Goal: Information Seeking & Learning: Check status

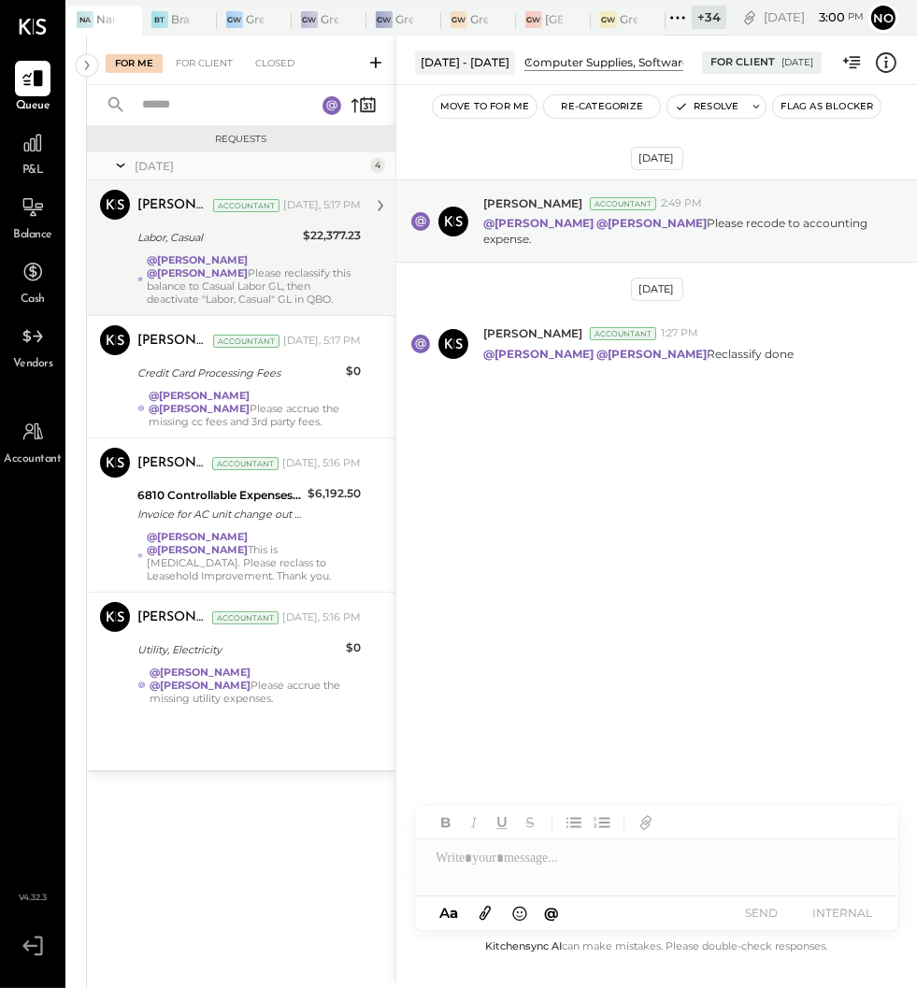
click at [234, 277] on div "@Lilia Martinez Nogueda @Noemi Balmaceda Please reclassify this balance to Casu…" at bounding box center [254, 279] width 214 height 52
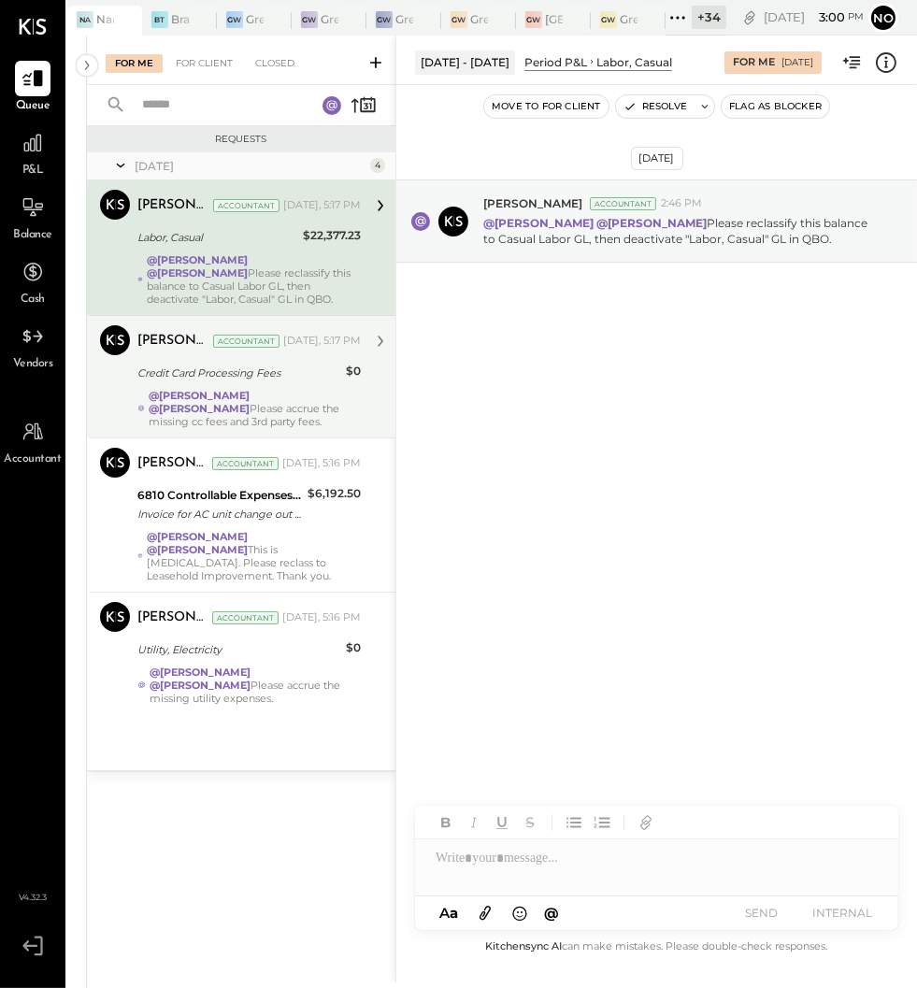
click at [230, 406] on div "@Lilia Martinez Nogueda @Noemi Balmaceda Please accrue the missing cc fees and …" at bounding box center [255, 408] width 212 height 39
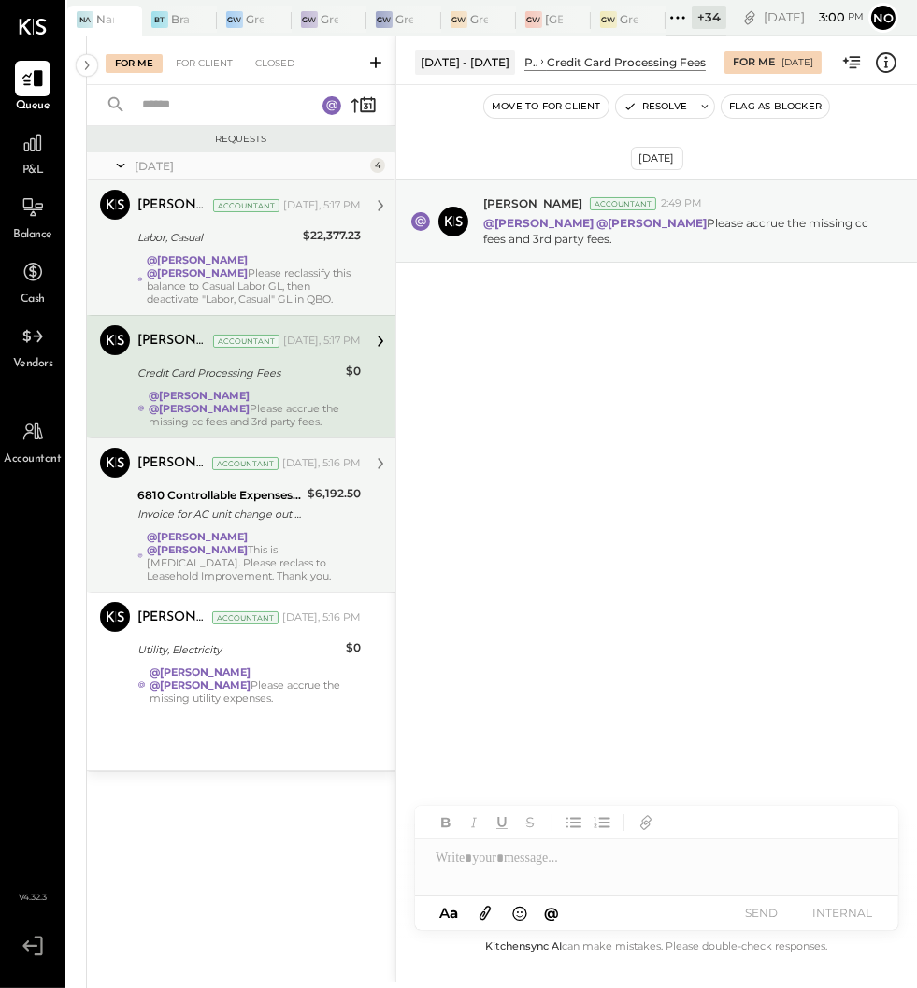
click at [238, 521] on div "Invoice for AC unit change out service with 50% discount applied" at bounding box center [219, 513] width 164 height 19
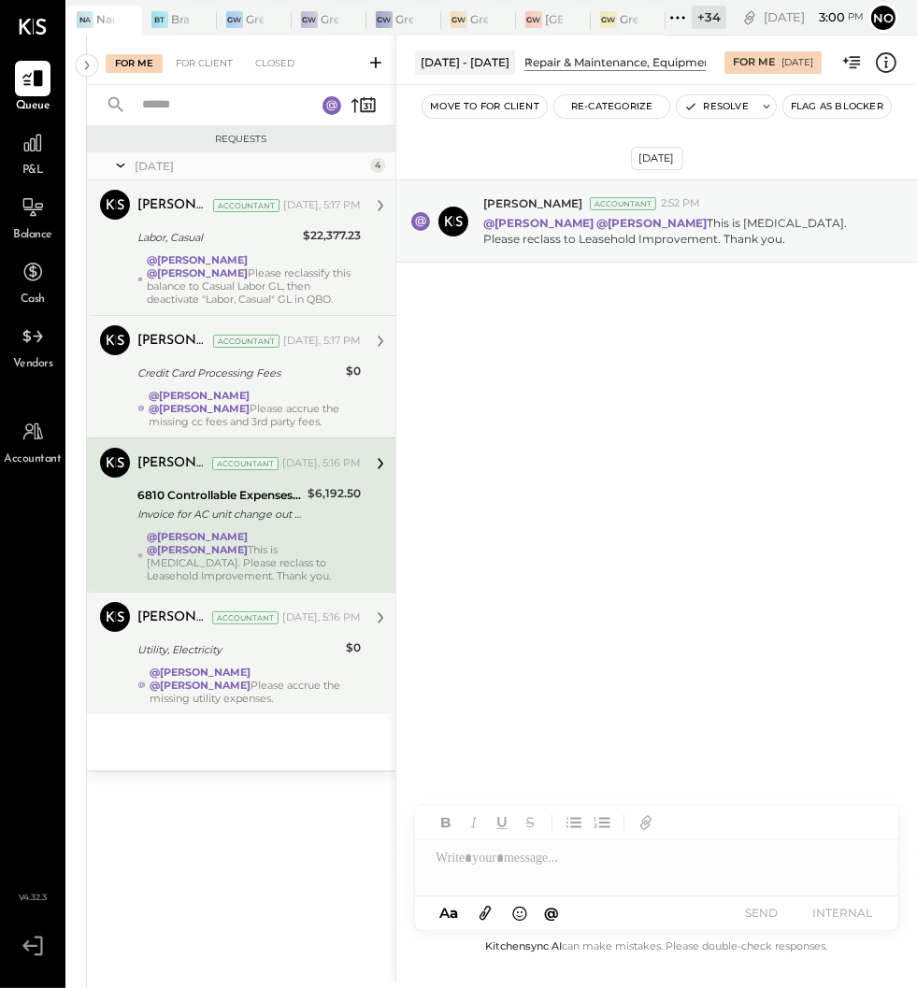
click at [247, 665] on strong "@[PERSON_NAME]" at bounding box center [199, 671] width 101 height 13
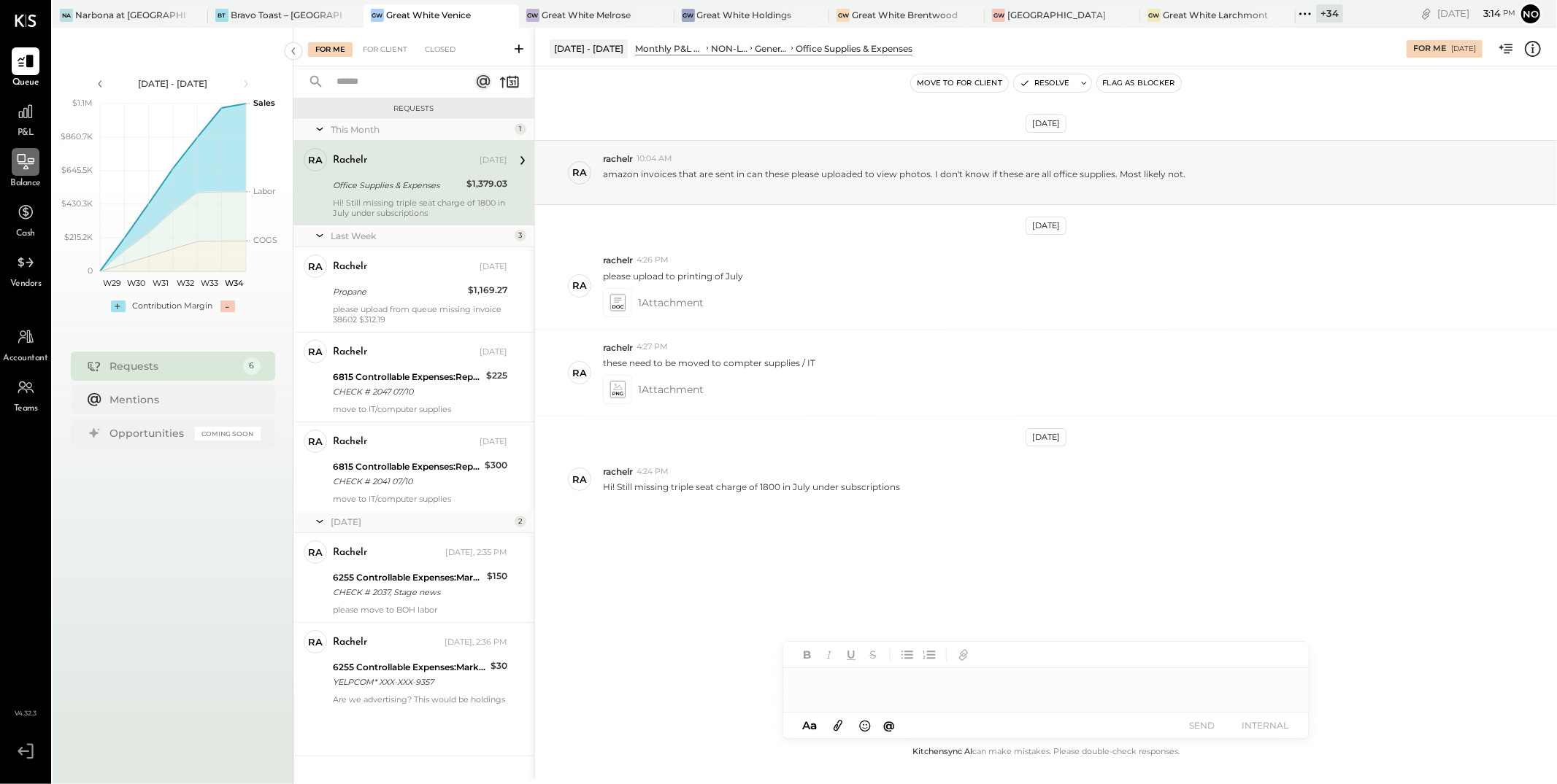
click at [23, 164] on icon at bounding box center [26, 162] width 19 height 19
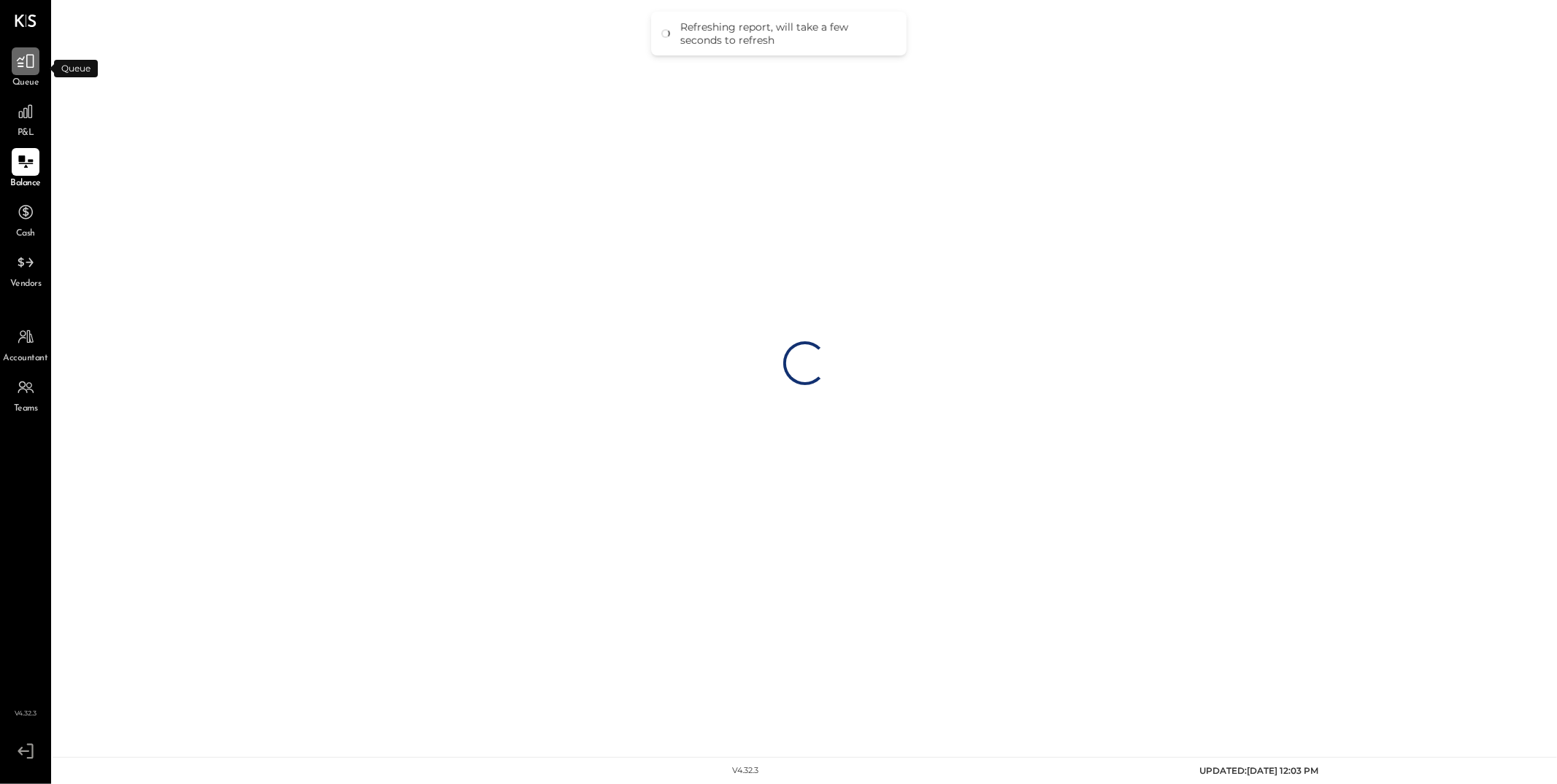
click at [23, 73] on div at bounding box center [26, 62] width 28 height 28
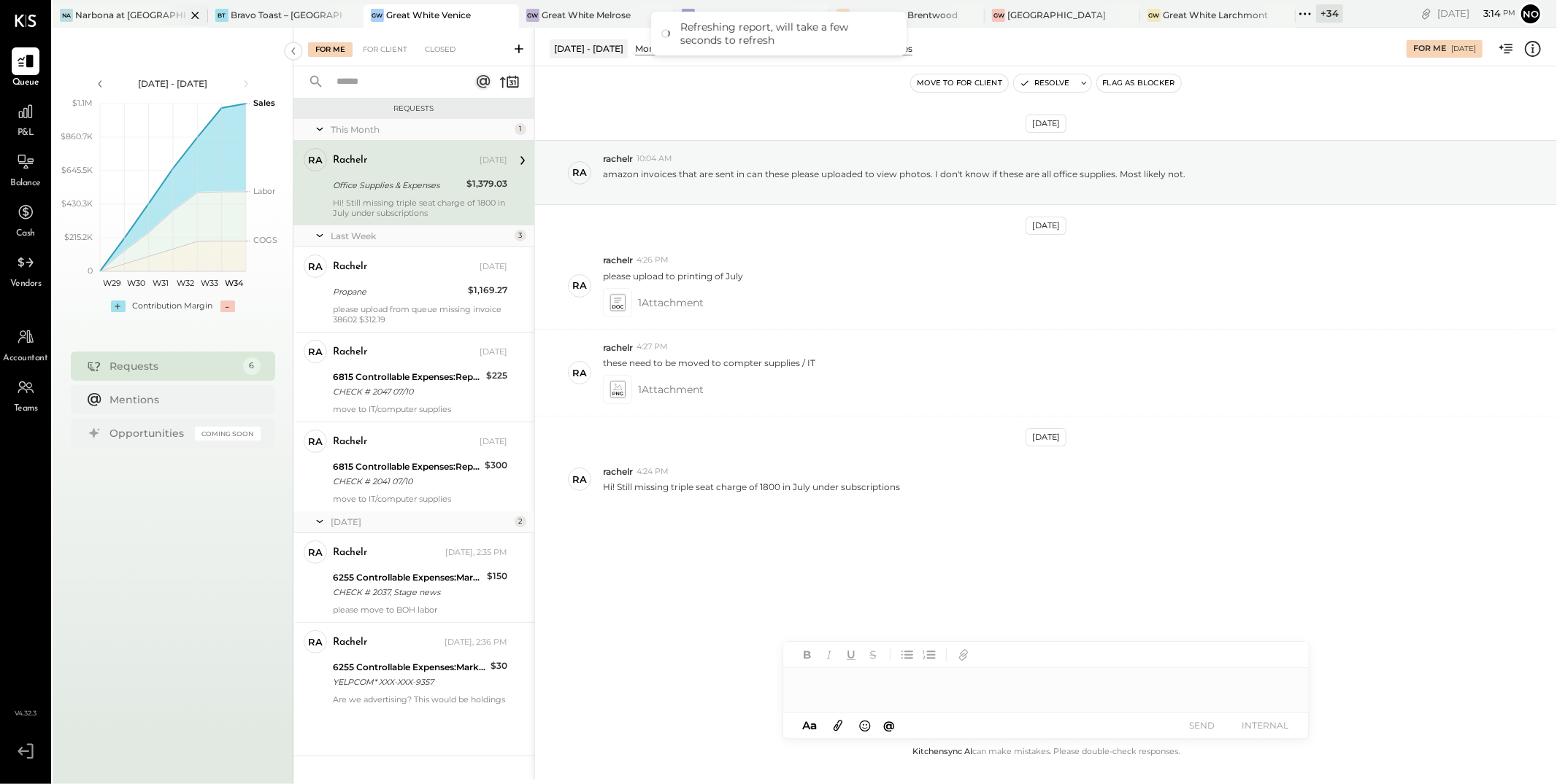
click at [101, 9] on div "Narbona at [GEOGRAPHIC_DATA] LLC" at bounding box center [130, 15] width 111 height 12
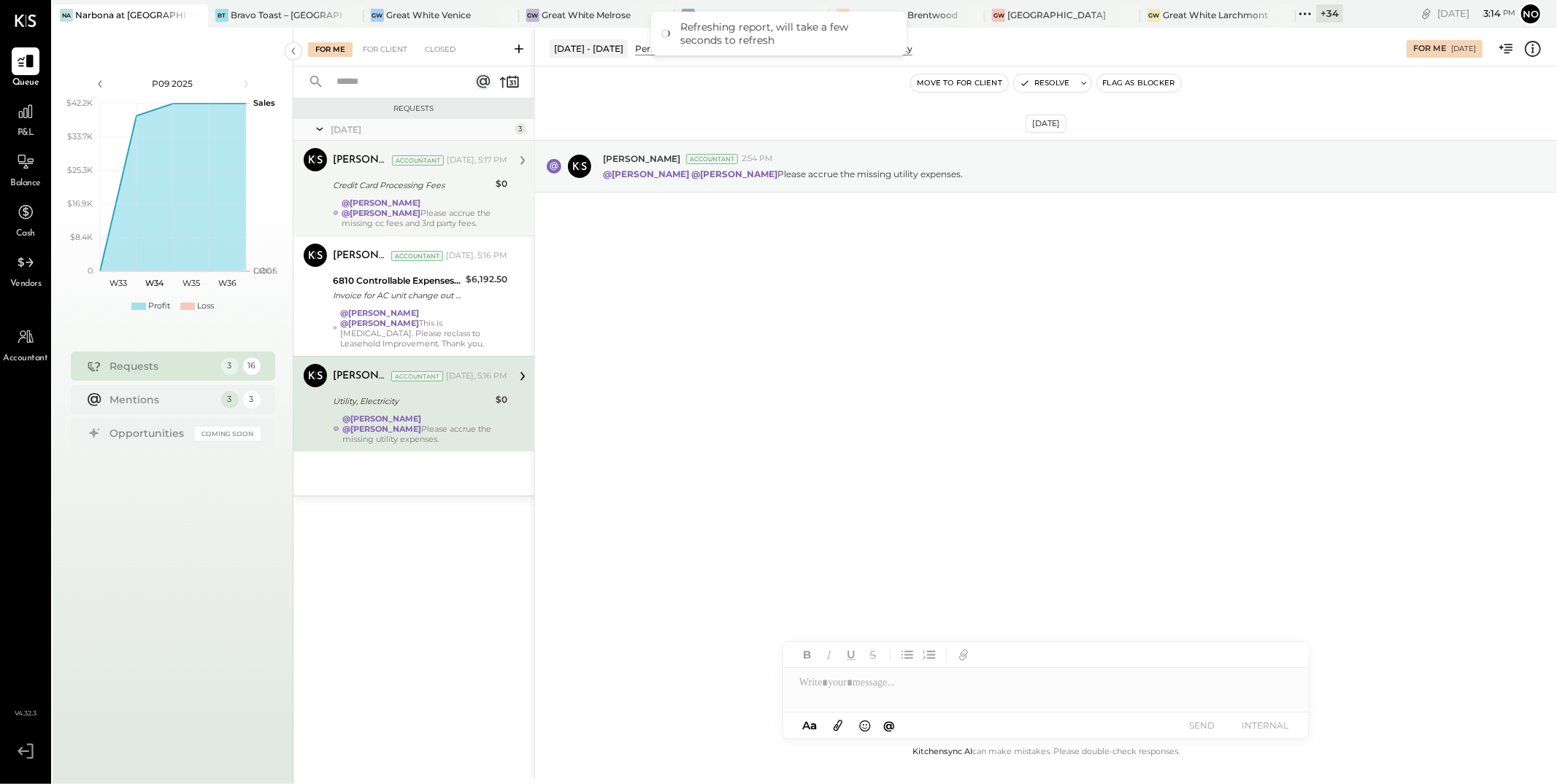
click at [420, 201] on strong "@[PERSON_NAME]" at bounding box center [380, 202] width 79 height 10
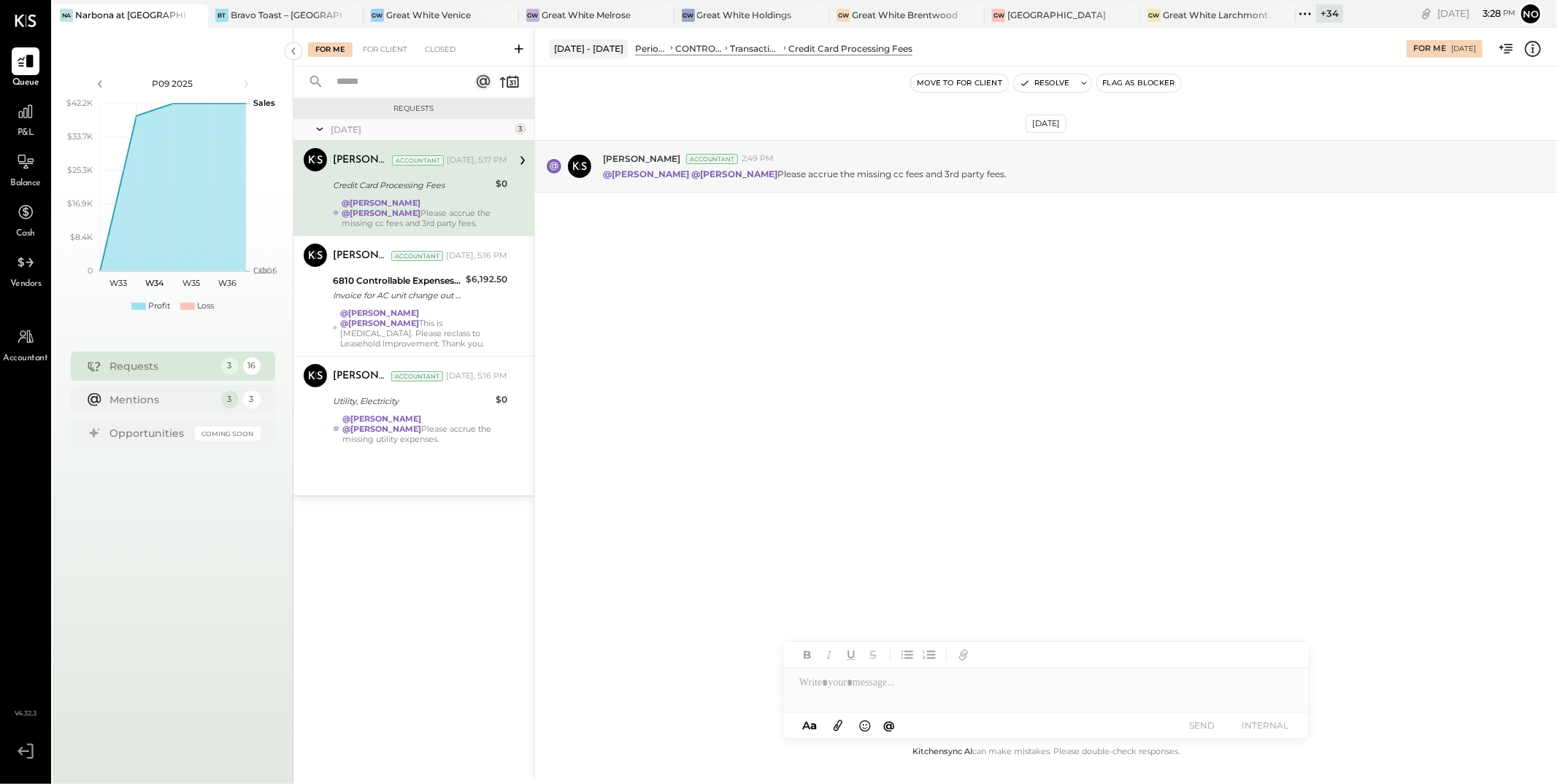
click at [891, 683] on div at bounding box center [1045, 682] width 526 height 29
click at [31, 106] on icon at bounding box center [26, 112] width 19 height 19
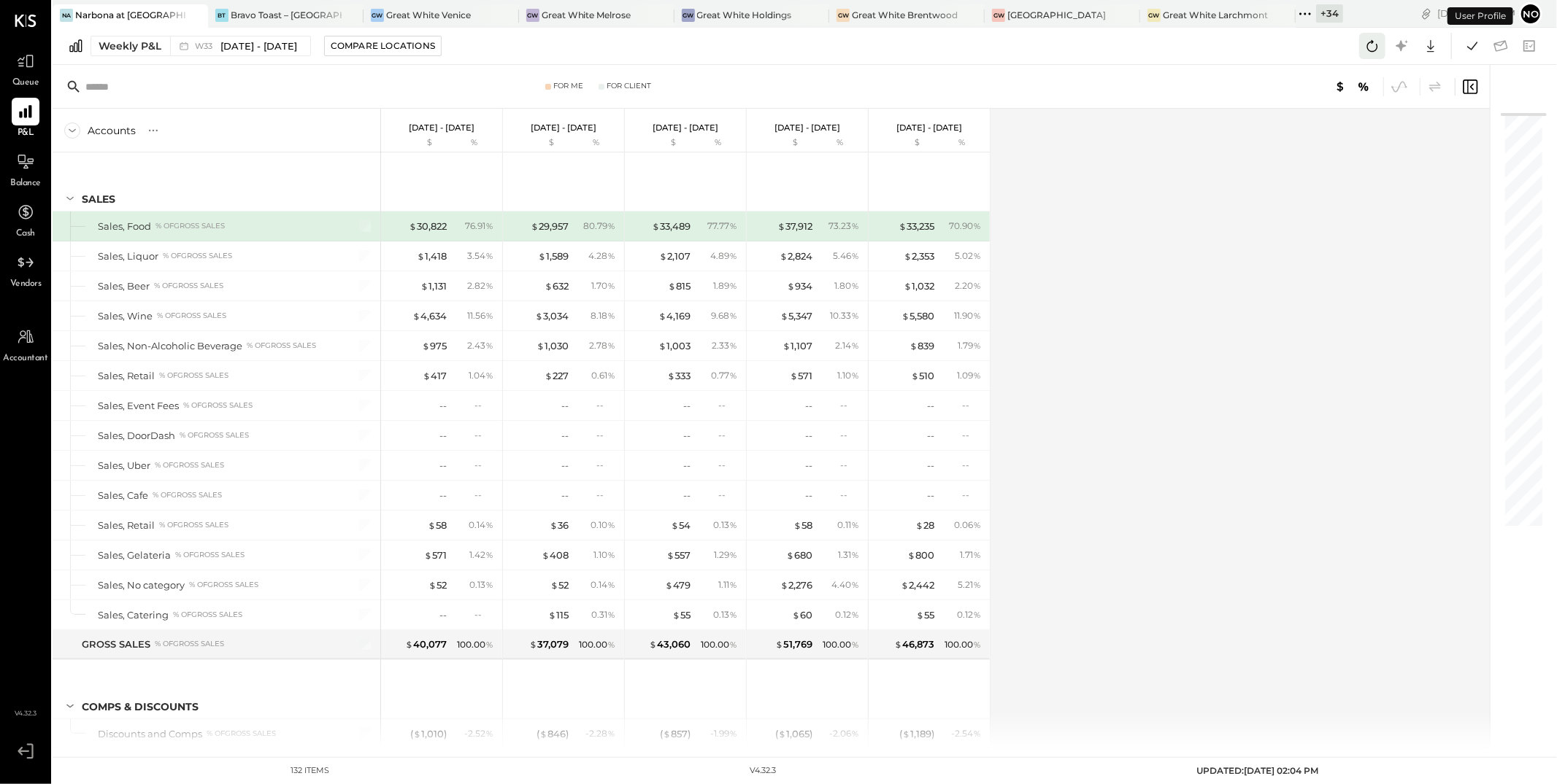
click at [1378, 50] on icon at bounding box center [1372, 46] width 19 height 19
click at [1468, 52] on icon at bounding box center [1472, 46] width 19 height 19
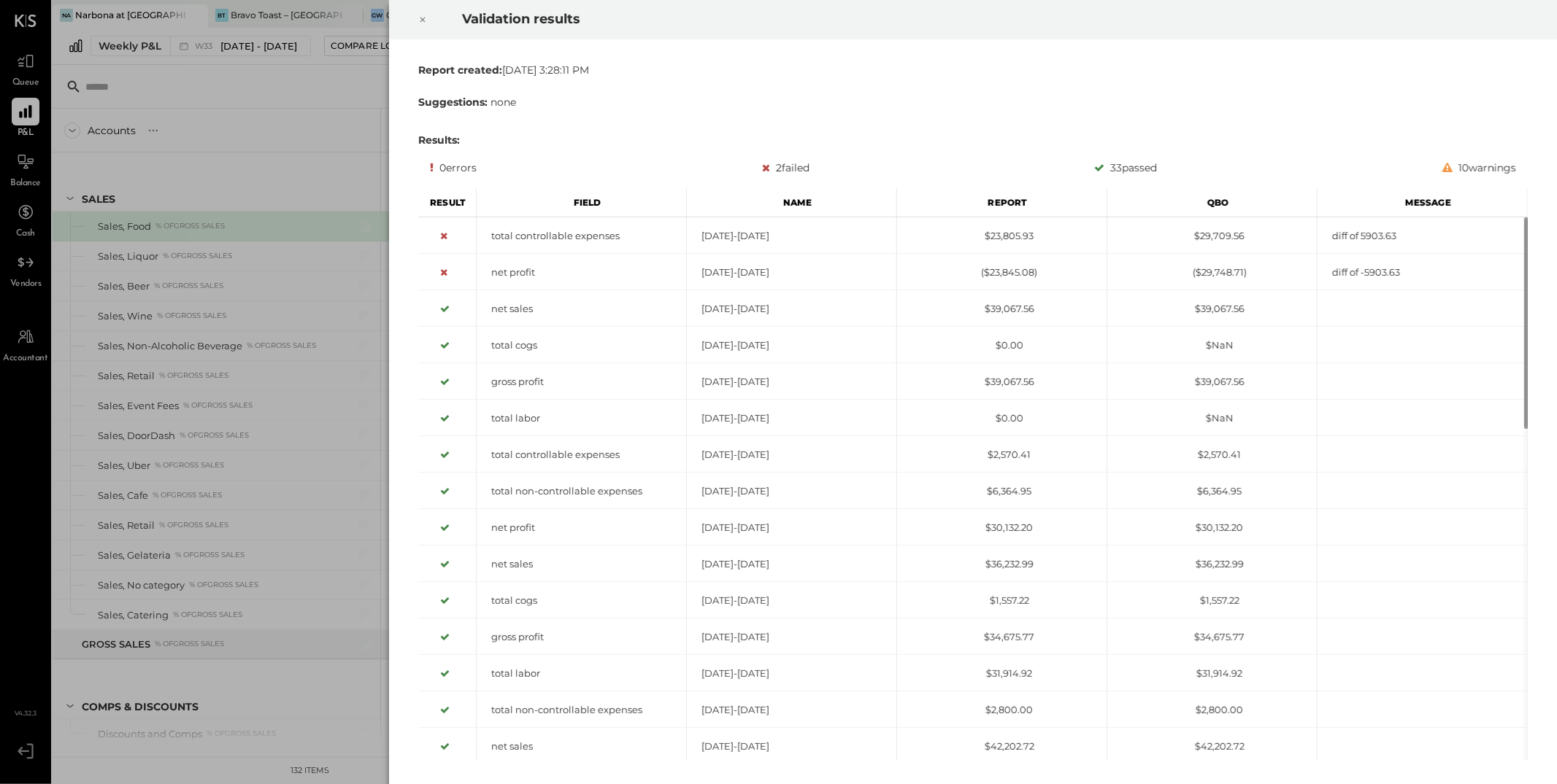
click at [422, 20] on icon at bounding box center [422, 20] width 9 height 17
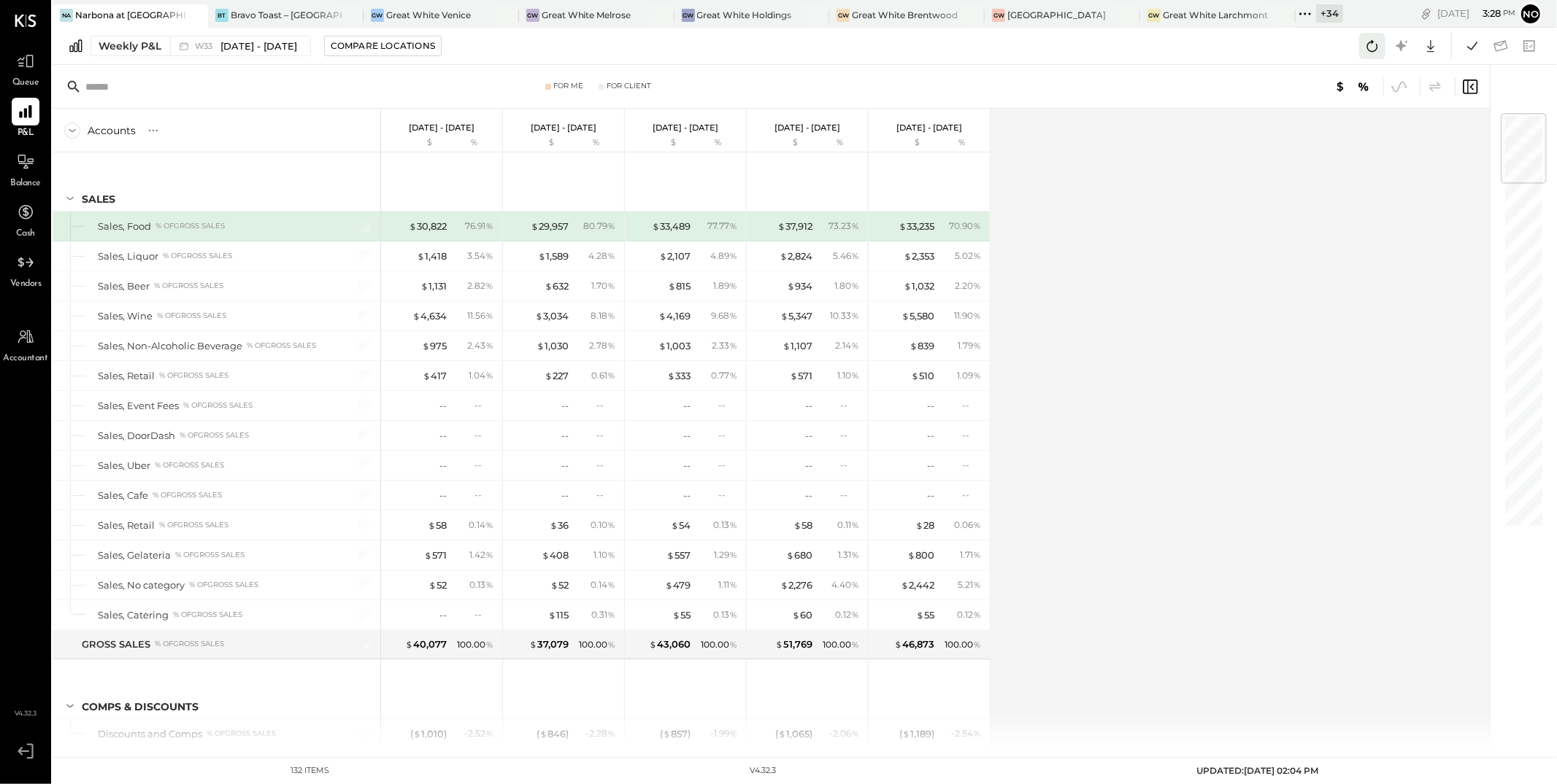
click at [1371, 48] on icon at bounding box center [1372, 46] width 19 height 19
click at [1372, 47] on icon at bounding box center [1372, 46] width 19 height 19
click at [1473, 44] on icon at bounding box center [1472, 46] width 19 height 19
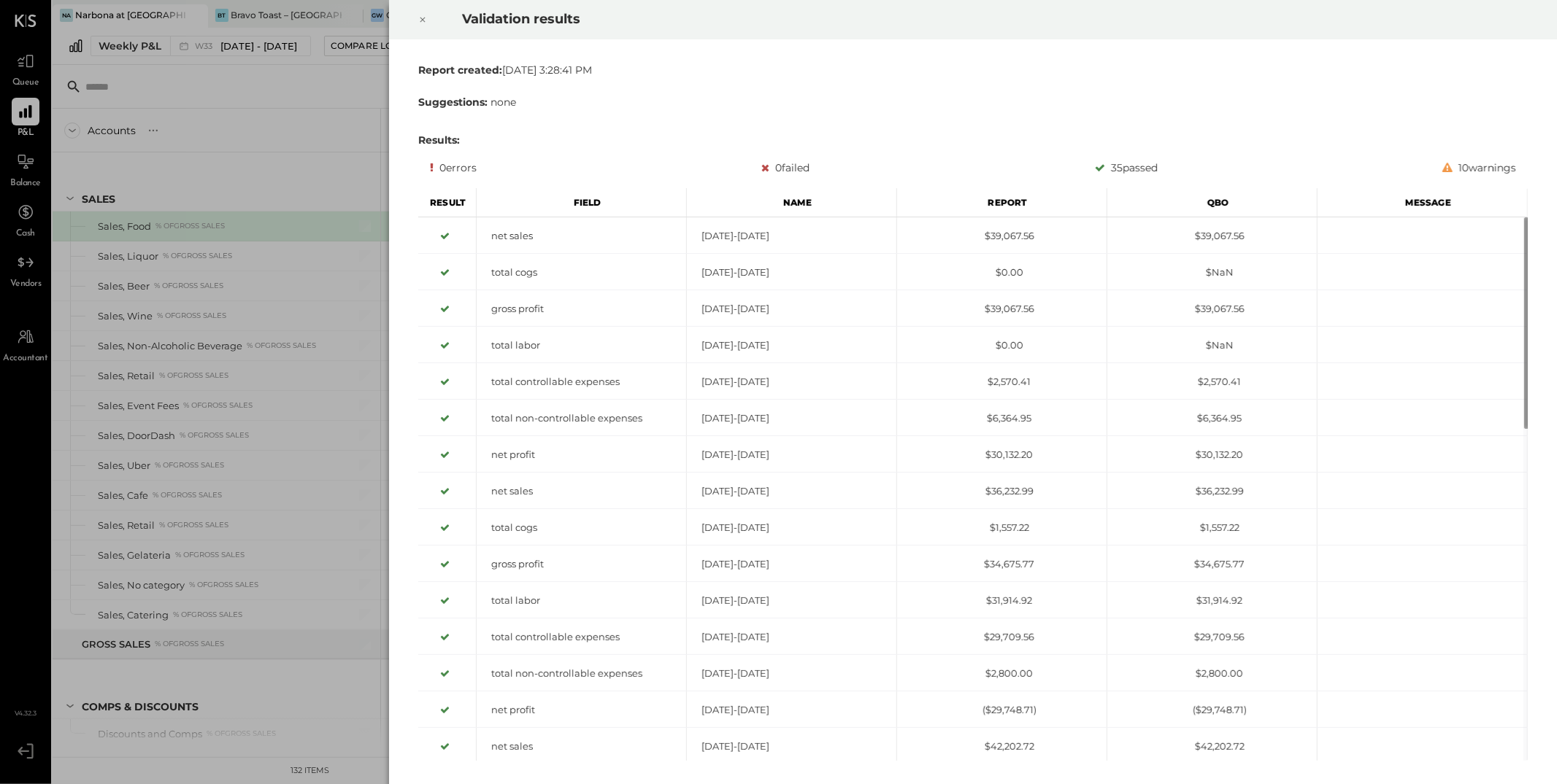
click at [427, 22] on div at bounding box center [422, 20] width 32 height 41
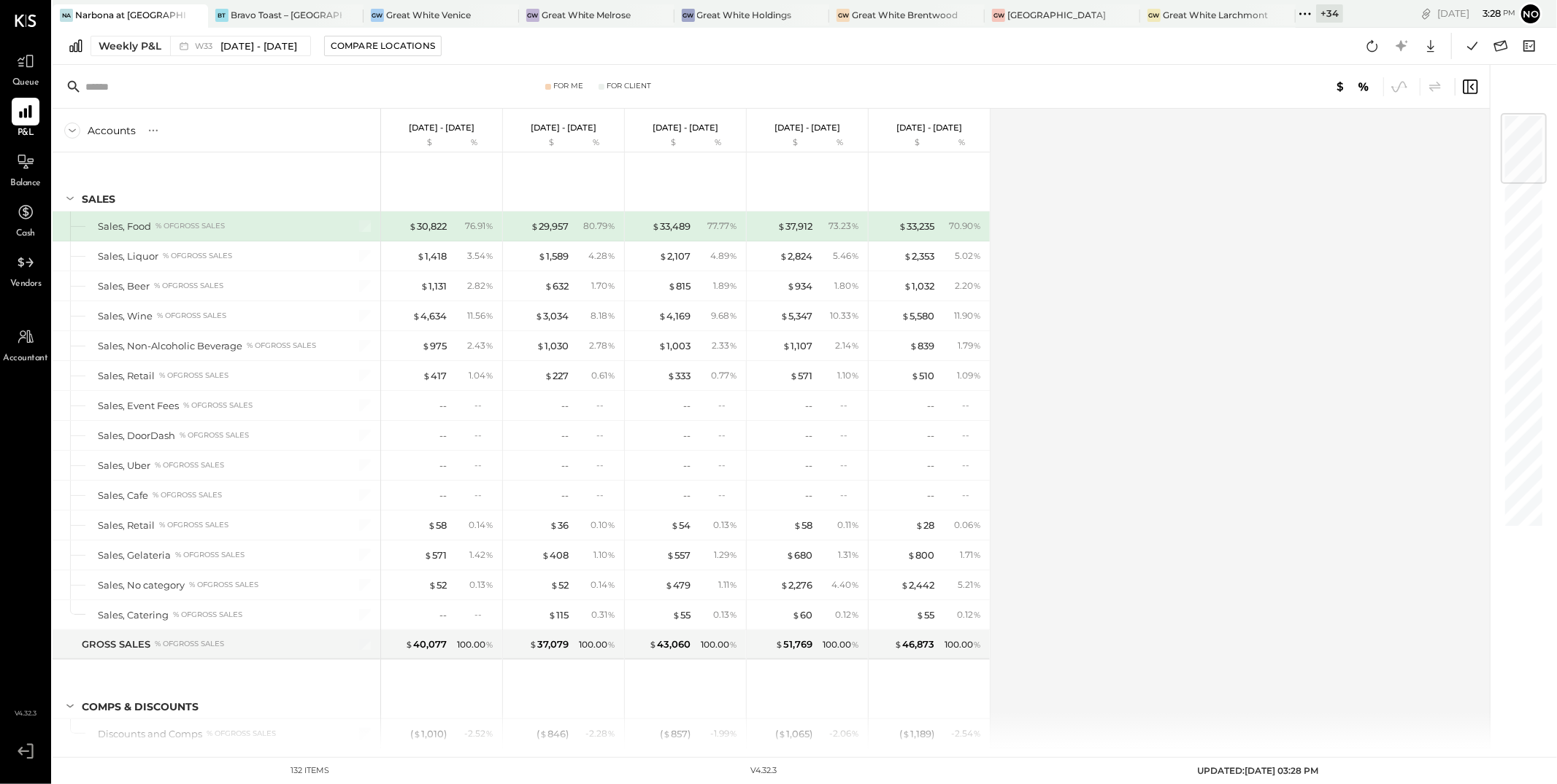
click at [1218, 158] on div "Accounts S % GL Aug 11 - 17, 2025 $ % Aug 4 - 10, 2025 $ % Jul 28 - Aug 3, 2025…" at bounding box center [772, 428] width 1439 height 640
click at [35, 73] on div at bounding box center [26, 62] width 28 height 28
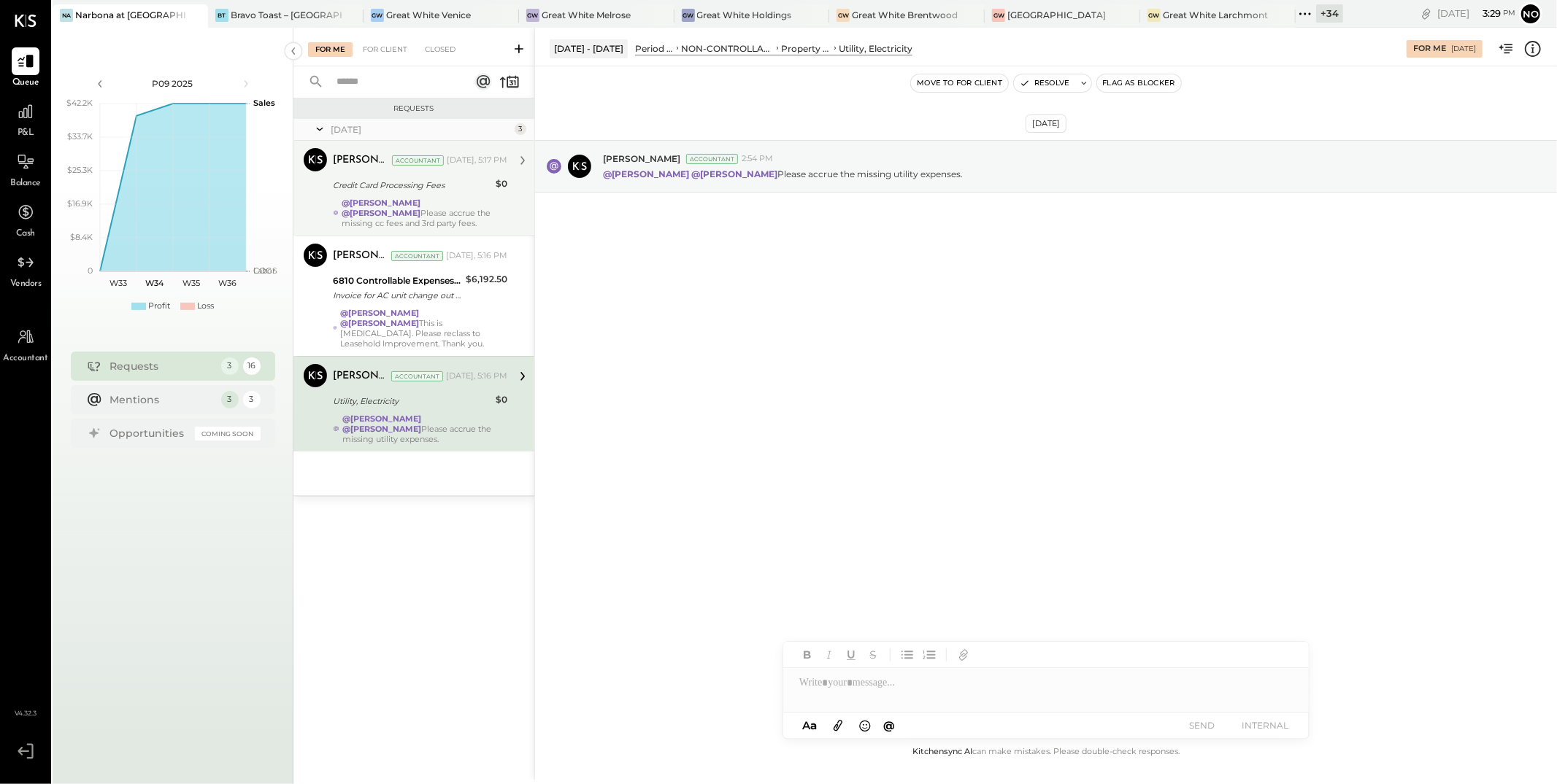
click at [403, 219] on div "@Lilia Martinez Nogueda @Noemi Balmaceda Please accrue the missing cc fees and …" at bounding box center [424, 212] width 166 height 30
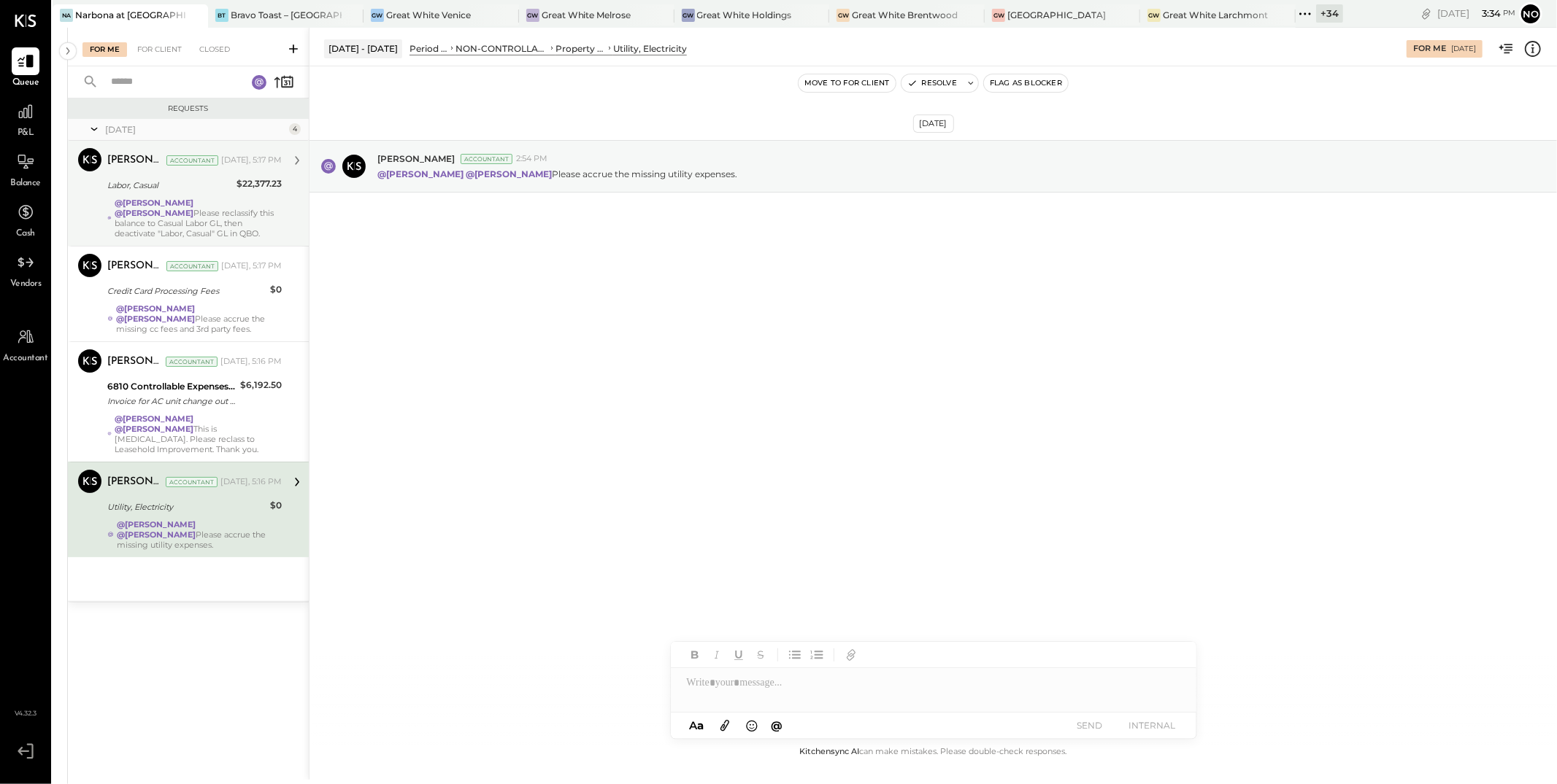
click at [170, 224] on div "@Lilia Martinez Nogueda @Noemi Balmaceda Please reclassify this balance to Casu…" at bounding box center [198, 218] width 167 height 41
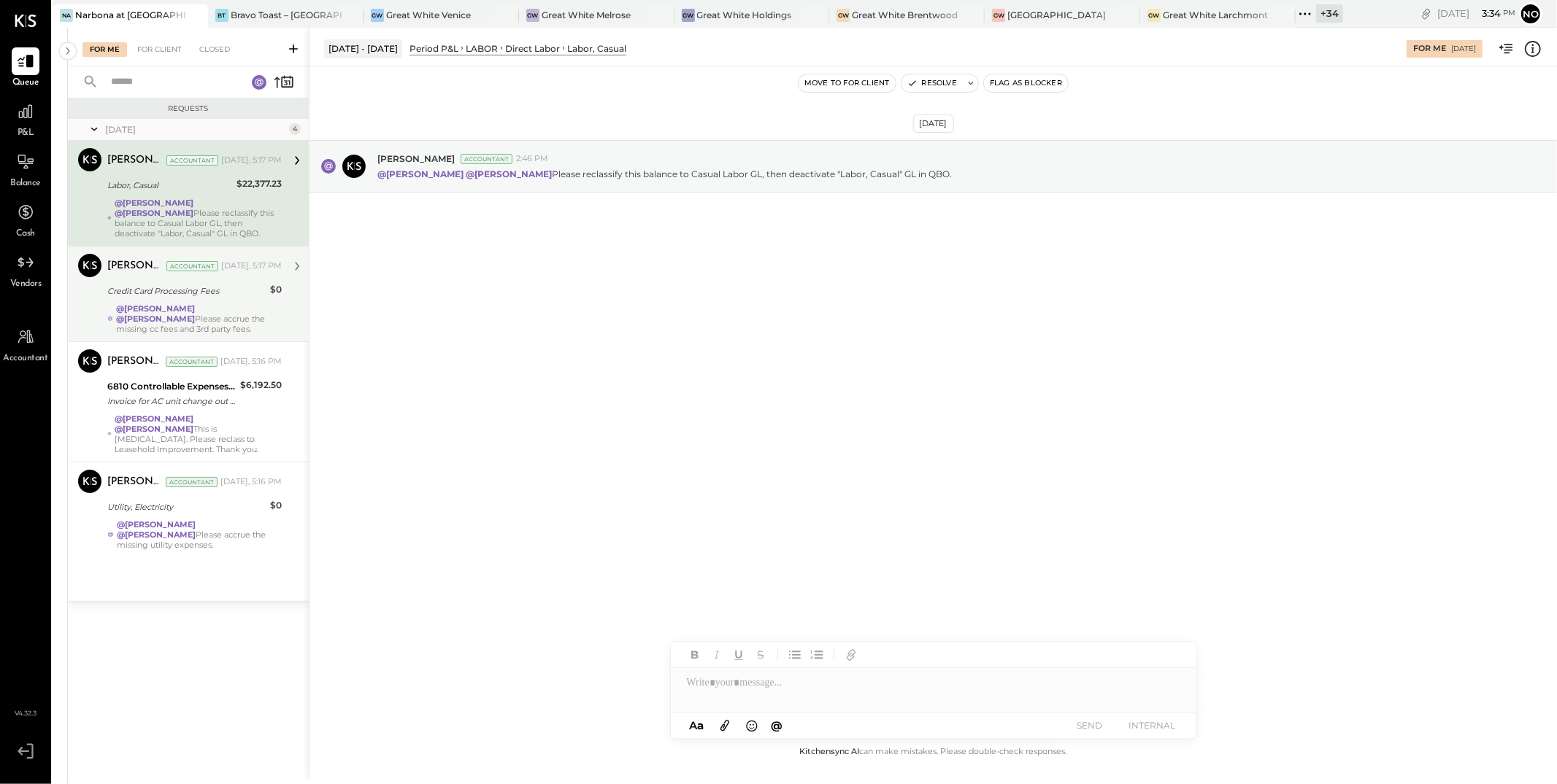
click at [155, 308] on strong "@[PERSON_NAME]" at bounding box center [155, 308] width 79 height 10
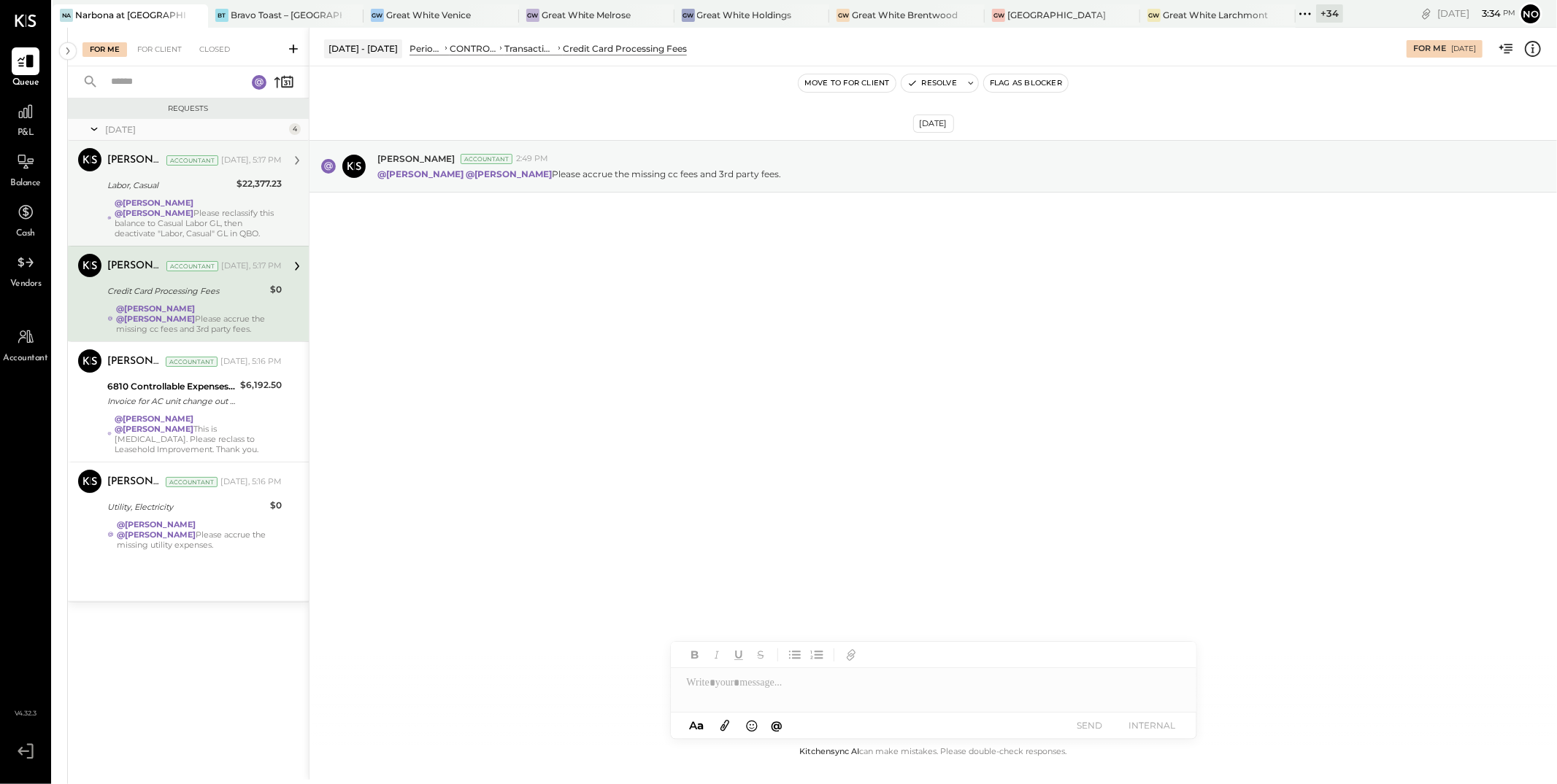
click at [203, 223] on div "@Lilia Martinez Nogueda @Noemi Balmaceda Please reclassify this balance to Casu…" at bounding box center [198, 218] width 167 height 41
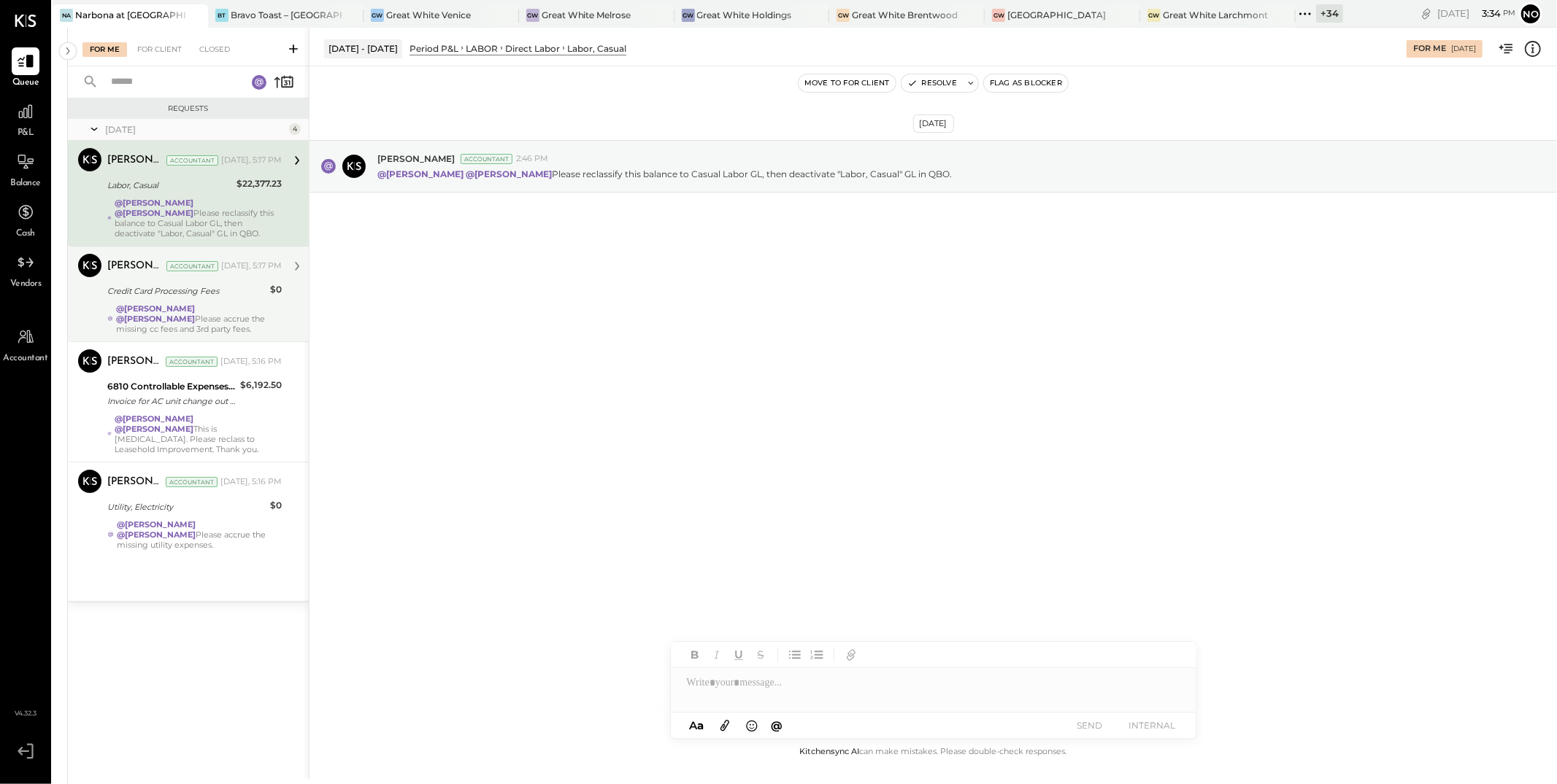
click at [221, 308] on div "@Lilia Martinez Nogueda @Noemi Balmaceda Please accrue the missing cc fees and …" at bounding box center [199, 319] width 166 height 30
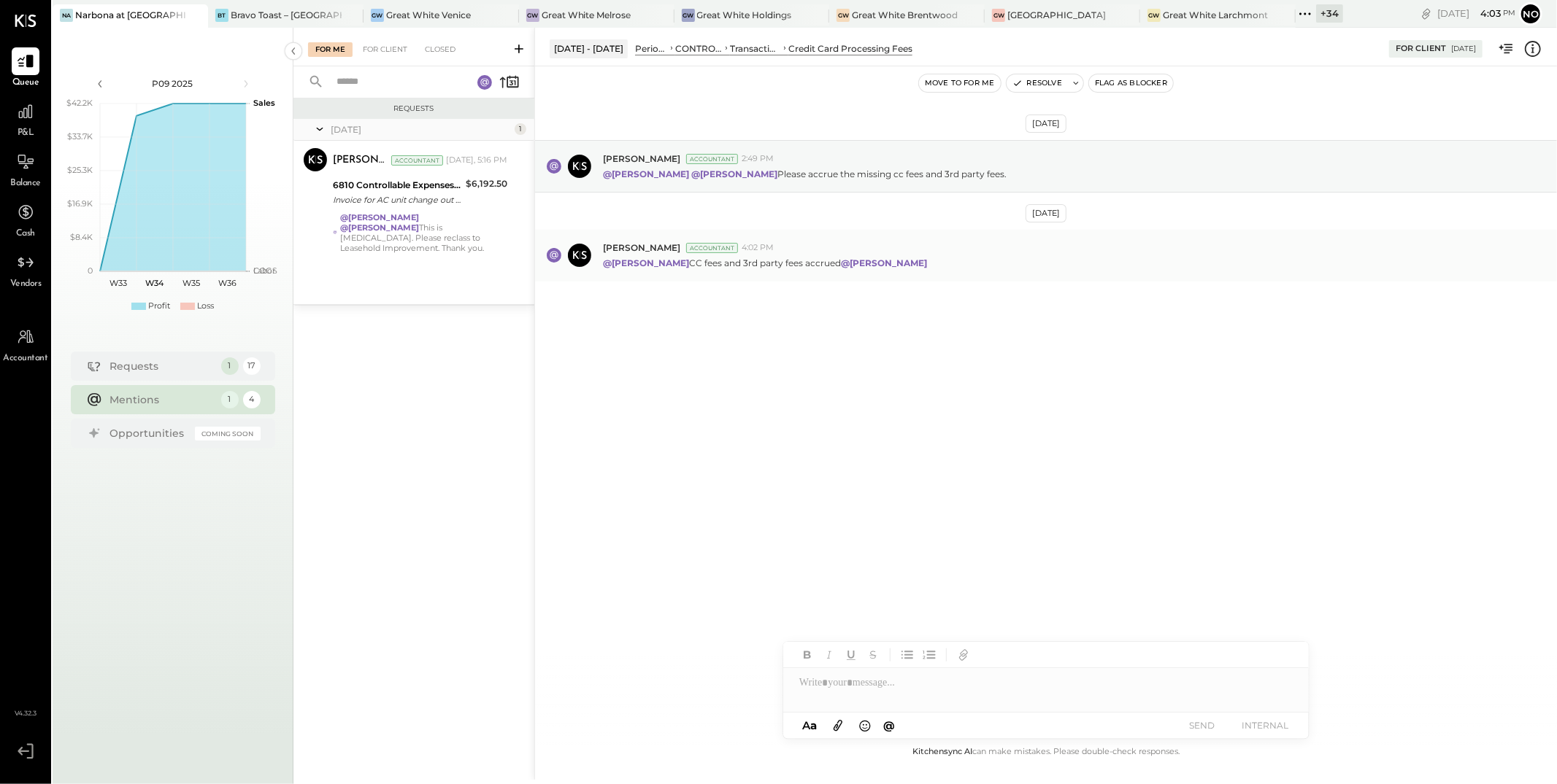
click at [1464, 244] on div "[PERSON_NAME] Accountant 4:02 PM" at bounding box center [1074, 248] width 942 height 12
click at [1001, 265] on div "@[PERSON_NAME] CC fees and 3rd party fees accrued @[PERSON_NAME]" at bounding box center [1074, 262] width 942 height 16
click at [941, 265] on div "@Joseph Shin CC fees and 3rd party fees accrued @Noemi Balmaceda" at bounding box center [1074, 262] width 942 height 16
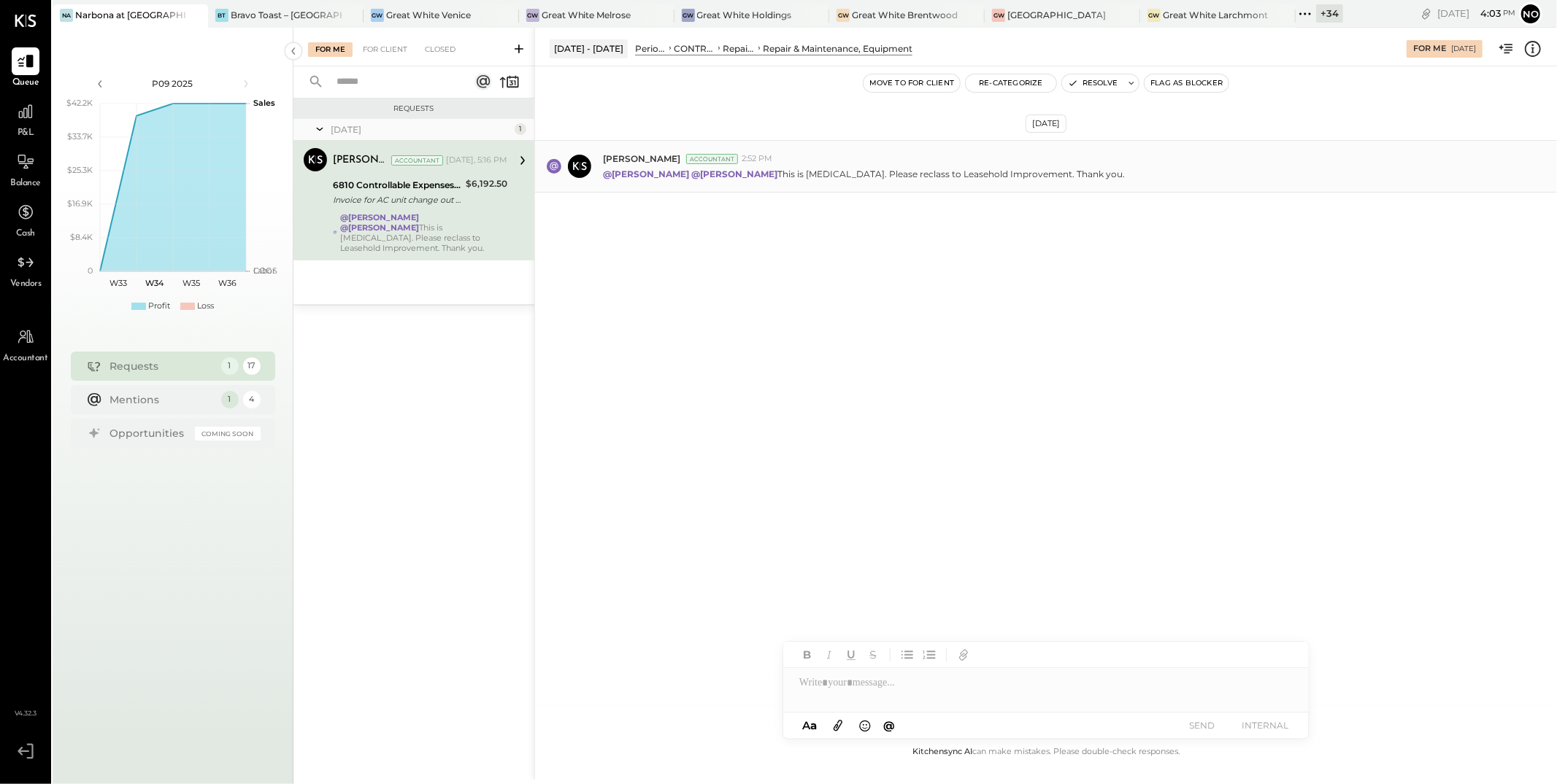
click at [1169, 182] on div "Joseph Shin Accountant 2:52 PM @Lilia Martinez Nogueda @Noemi Balmaceda This is…" at bounding box center [1046, 166] width 1022 height 52
click at [1204, 725] on button "SEND" at bounding box center [1202, 725] width 59 height 20
click at [1128, 84] on icon at bounding box center [1131, 83] width 10 height 10
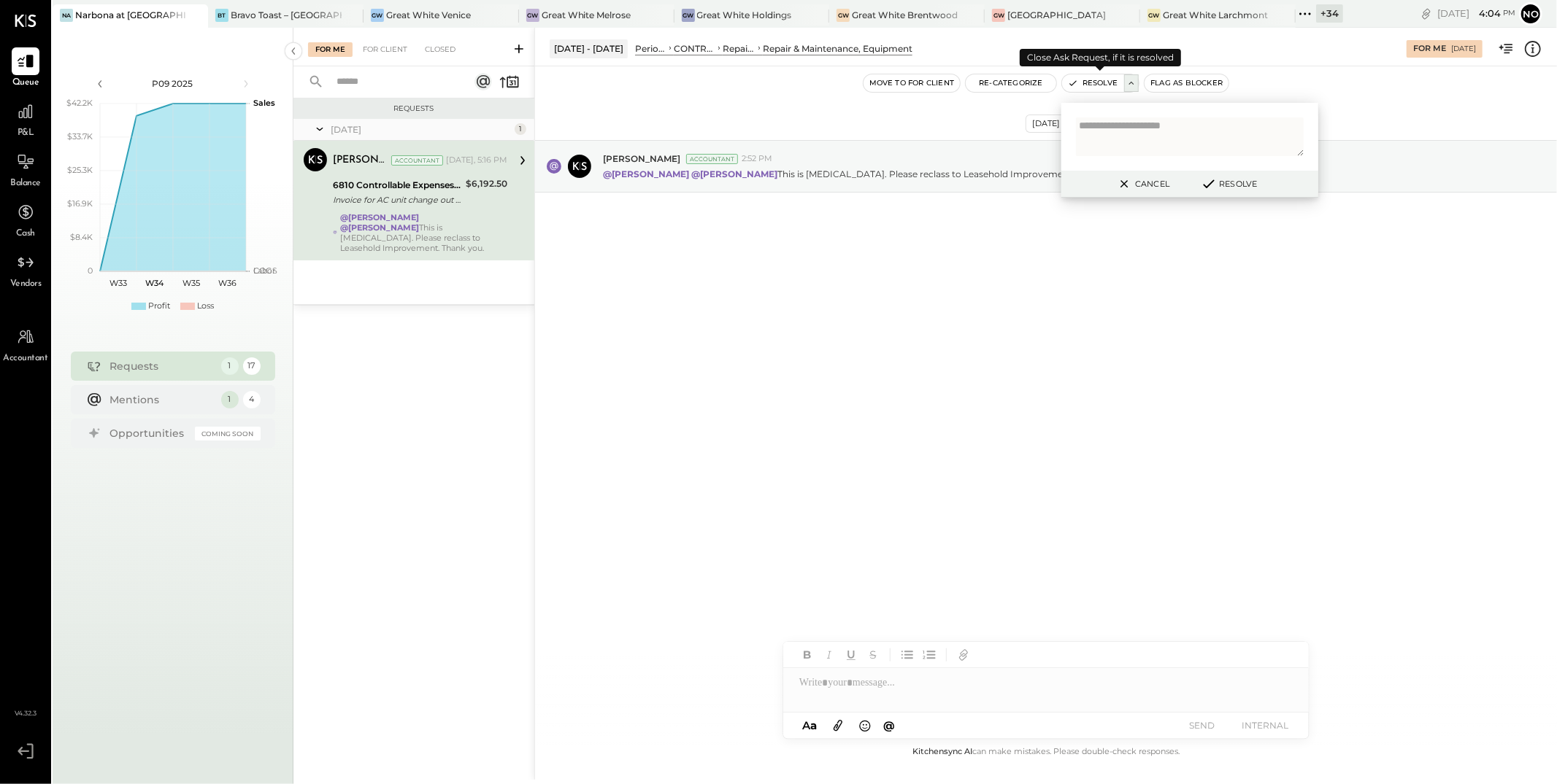
click at [1128, 84] on icon at bounding box center [1131, 83] width 10 height 10
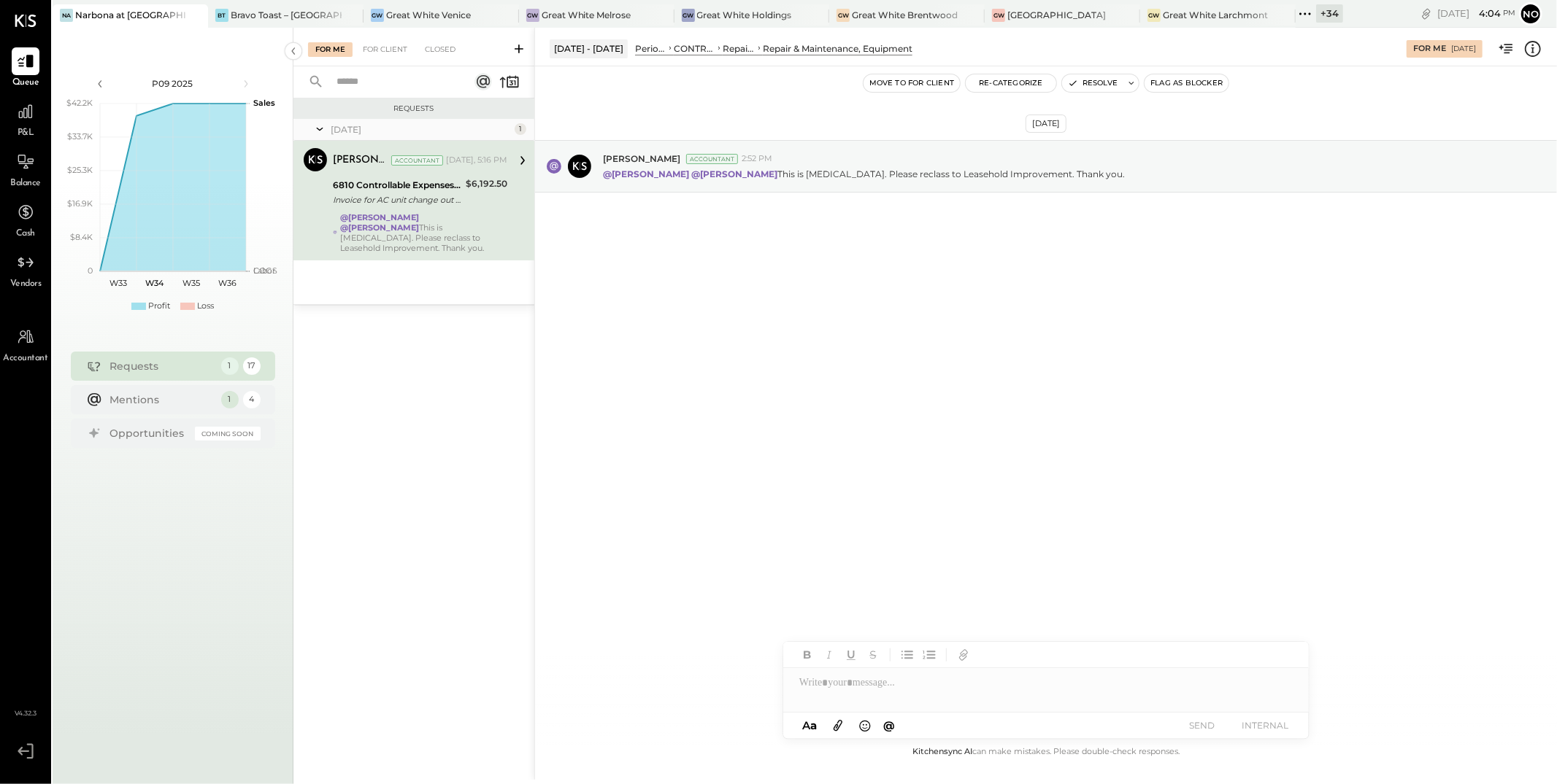
click at [941, 270] on div "Aug 18th, 2025 Joseph Shin Accountant 2:52 PM @Lilia Martinez Nogueda @Noemi Ba…" at bounding box center [1046, 202] width 1022 height 199
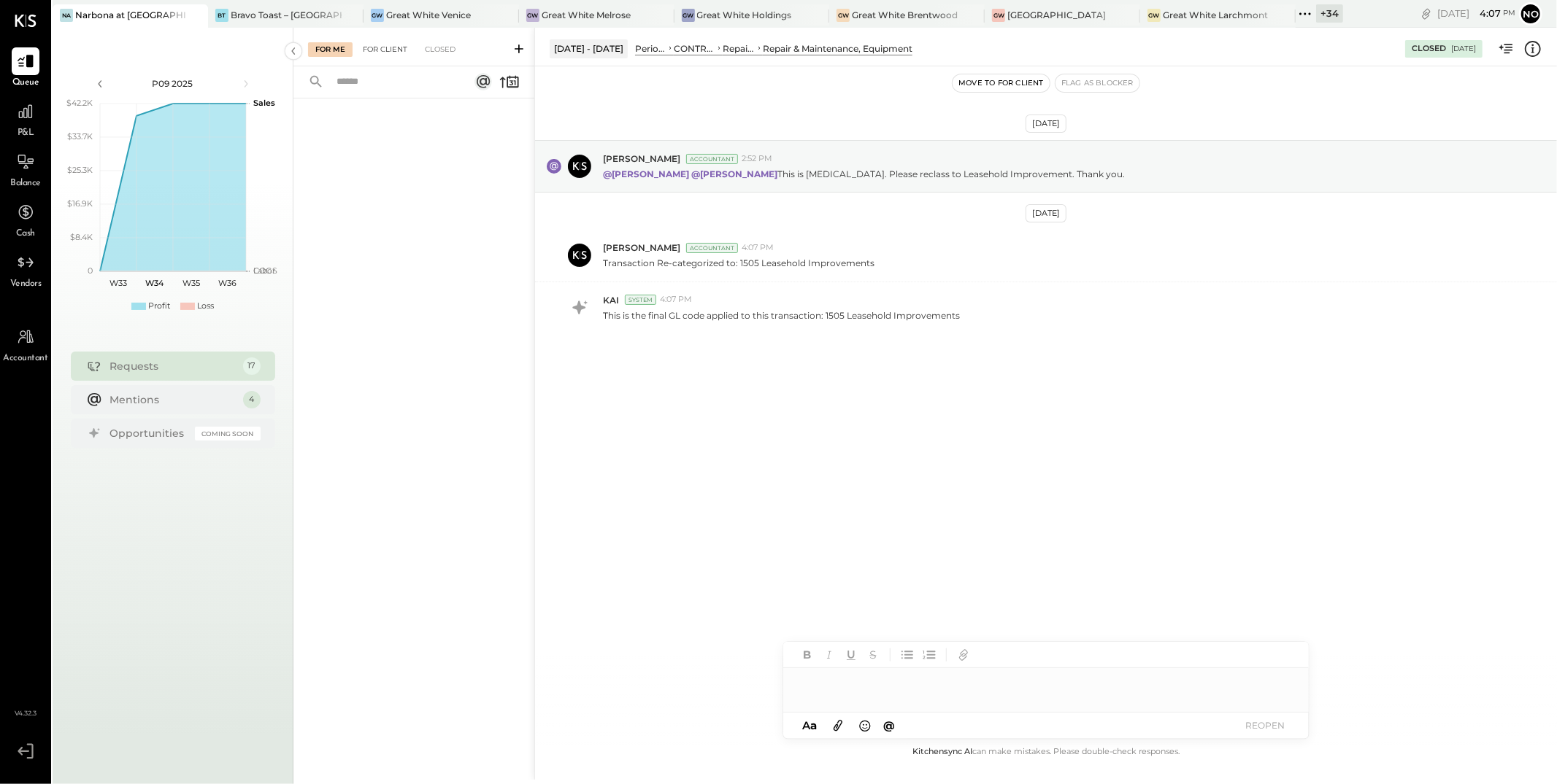
click at [380, 51] on div "For Client" at bounding box center [385, 49] width 59 height 15
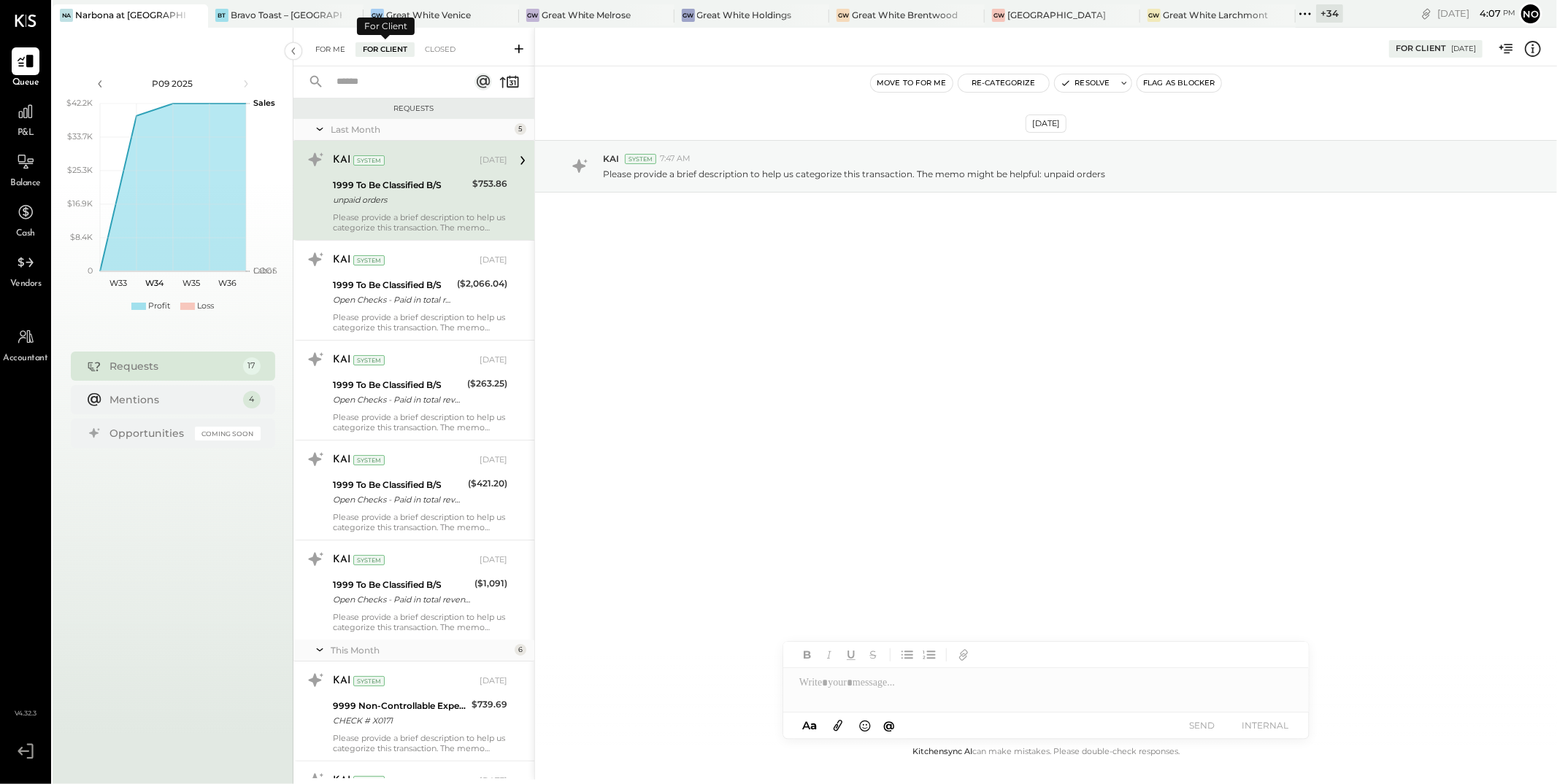
click at [326, 47] on div "For Me" at bounding box center [330, 49] width 45 height 15
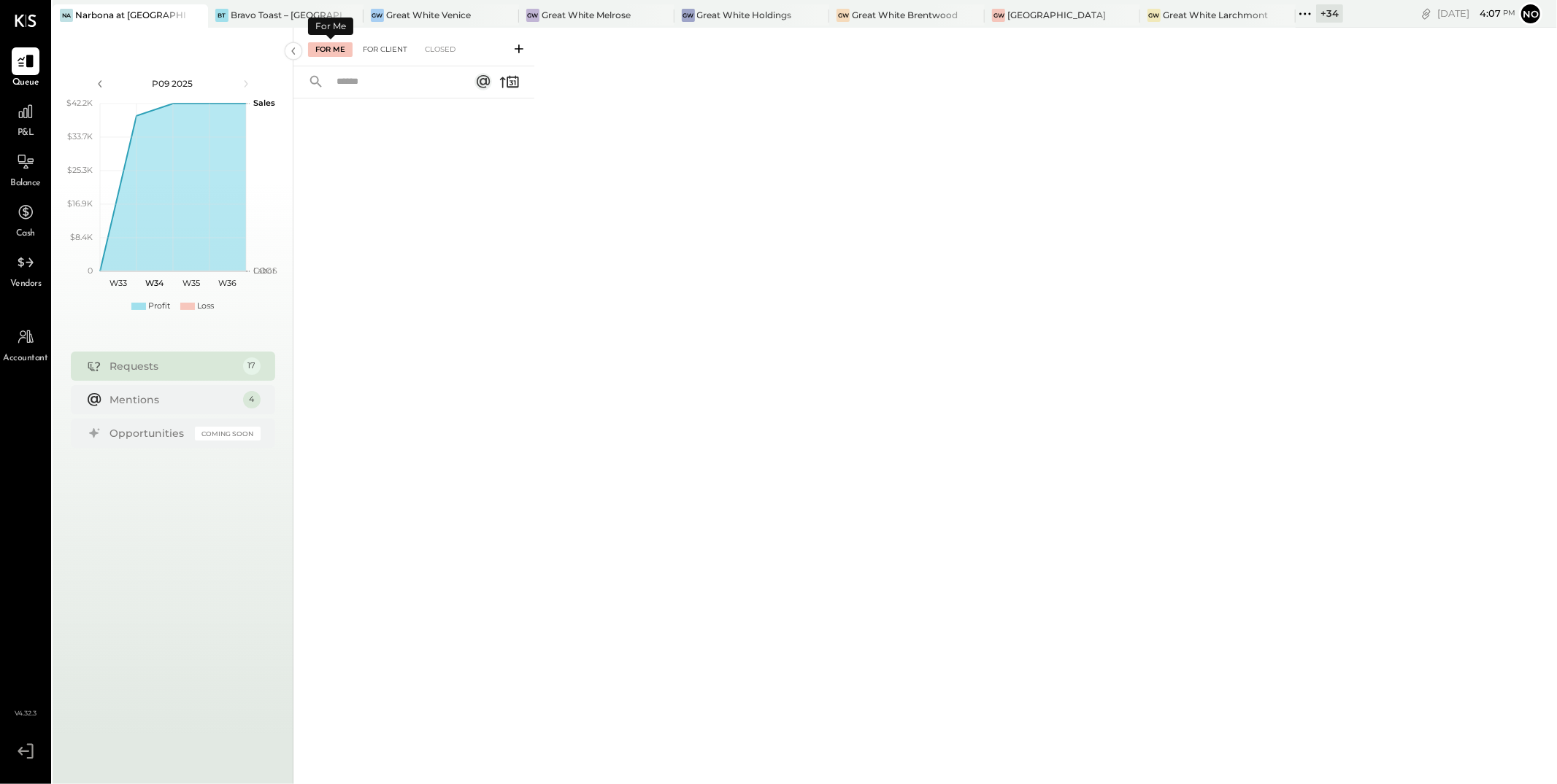
click at [377, 50] on div "For Client" at bounding box center [385, 49] width 59 height 15
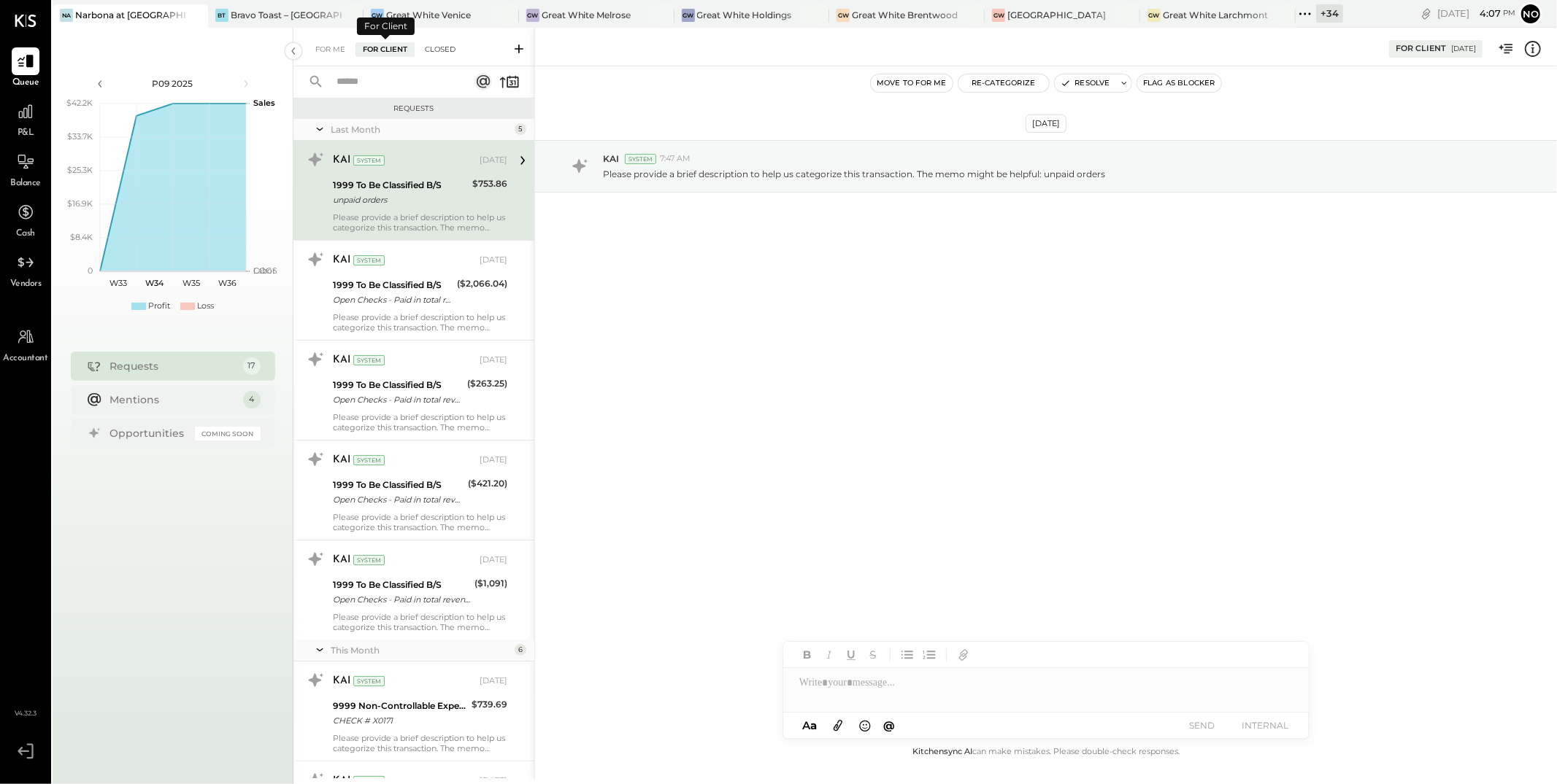
click at [441, 48] on div "Closed" at bounding box center [440, 49] width 45 height 15
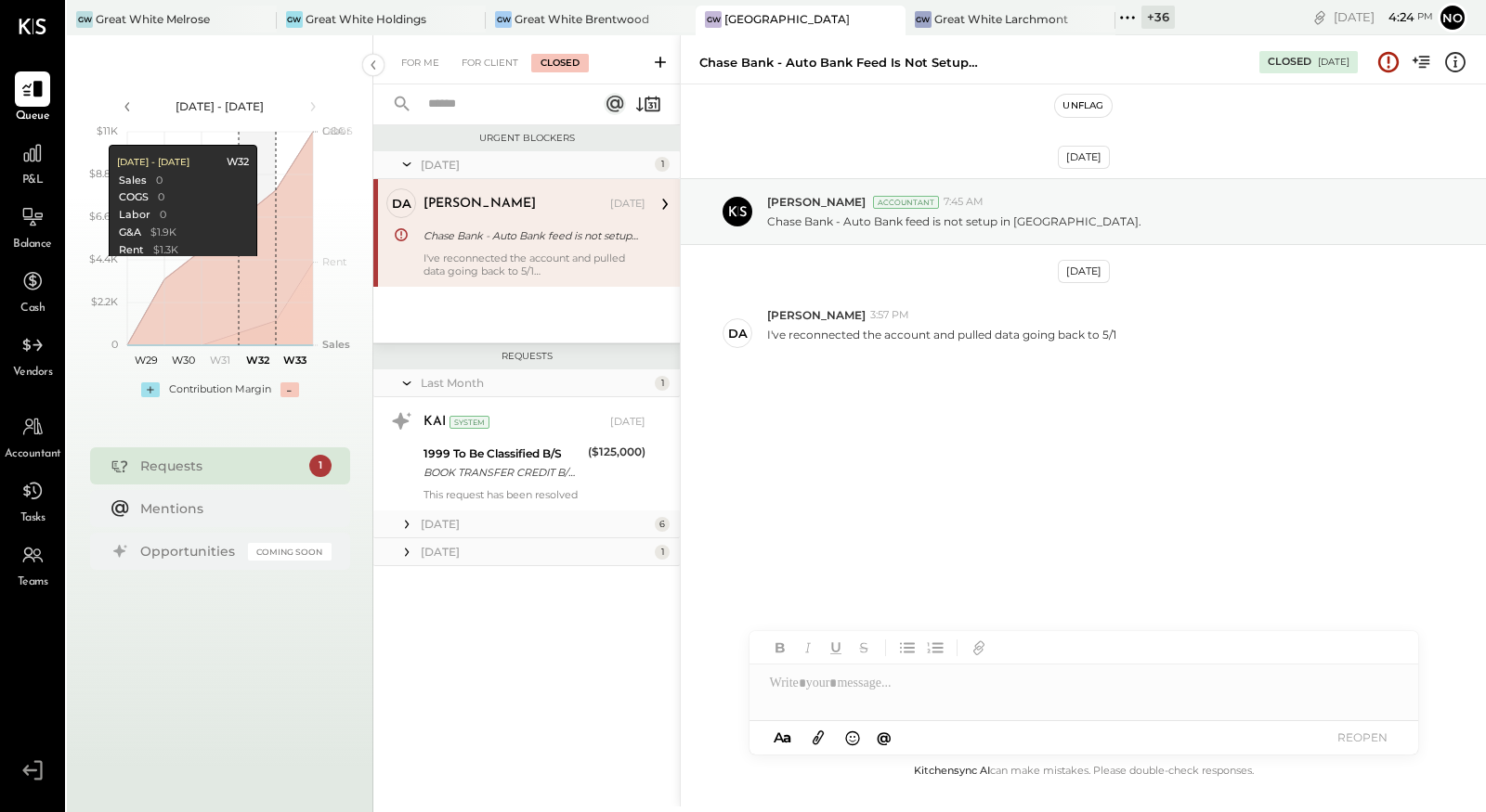
click at [801, 131] on div "[DATE] [PERSON_NAME] Accountant 7:45 AM Chase Bank - Auto Bank feed is not setu…" at bounding box center [1083, 322] width 805 height 383
